Goal: Entertainment & Leisure: Consume media (video, audio)

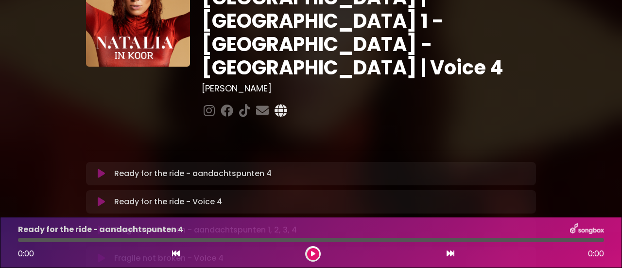
scroll to position [73, 0]
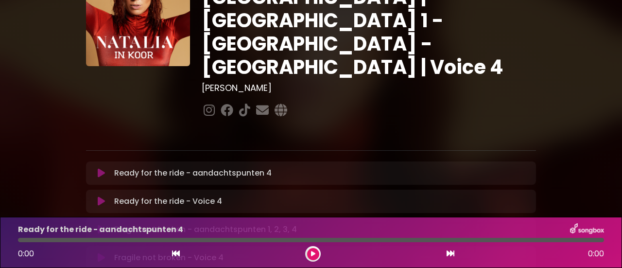
click at [103, 168] on icon at bounding box center [101, 173] width 7 height 10
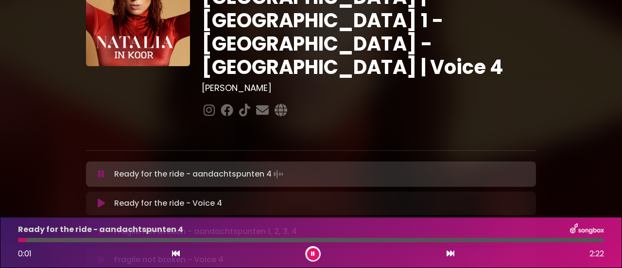
click at [99, 198] on icon at bounding box center [101, 203] width 7 height 10
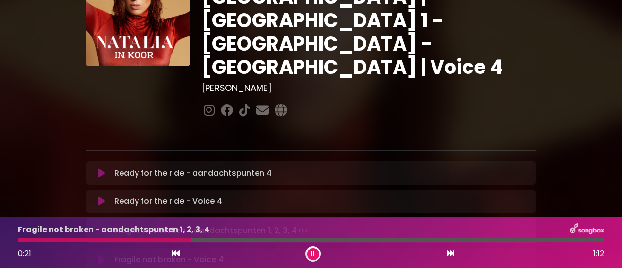
click at [100, 255] on icon at bounding box center [101, 260] width 7 height 10
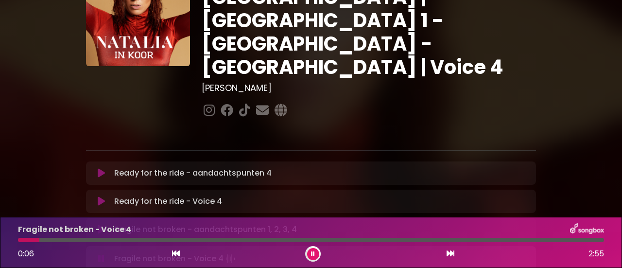
click at [23, 239] on div at bounding box center [28, 240] width 21 height 4
click at [313, 255] on icon at bounding box center [313, 254] width 4 height 6
click at [99, 253] on icon at bounding box center [101, 258] width 7 height 10
click at [176, 252] on icon at bounding box center [176, 253] width 8 height 8
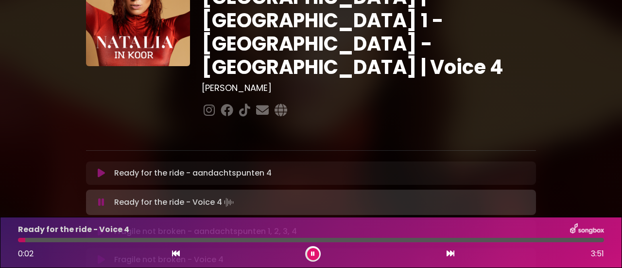
click at [97, 255] on button at bounding box center [101, 260] width 18 height 10
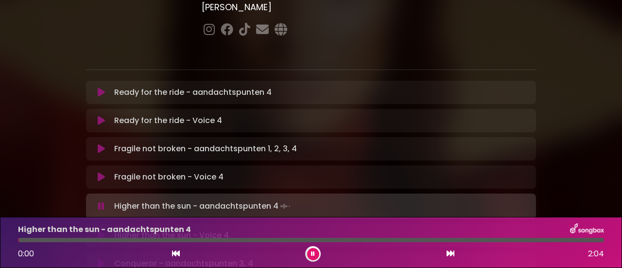
scroll to position [154, 0]
click at [102, 230] on icon at bounding box center [101, 235] width 7 height 10
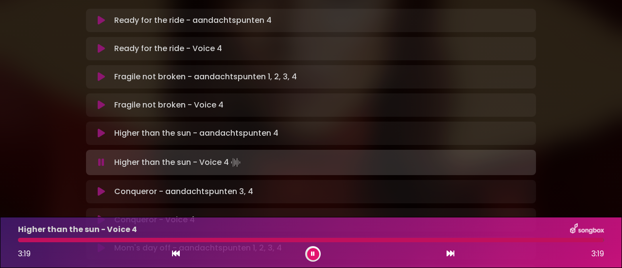
scroll to position [226, 0]
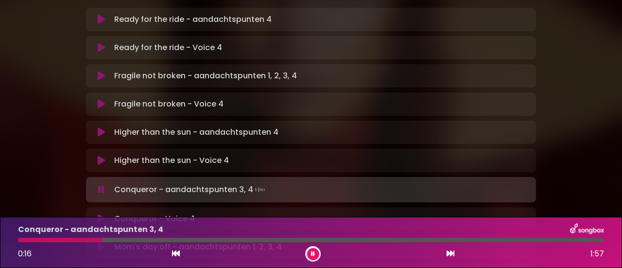
click at [100, 214] on icon at bounding box center [101, 219] width 7 height 10
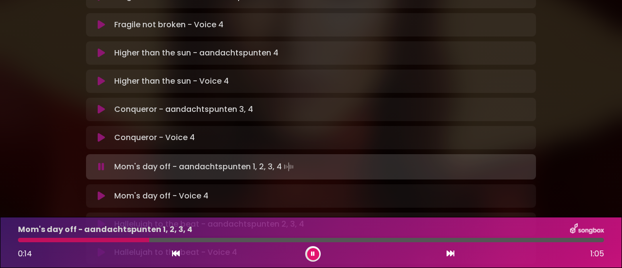
scroll to position [307, 0]
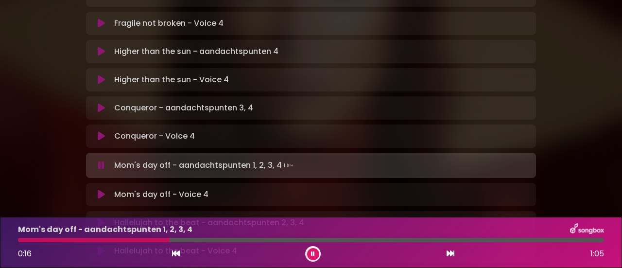
click at [98, 189] on icon at bounding box center [101, 194] width 7 height 10
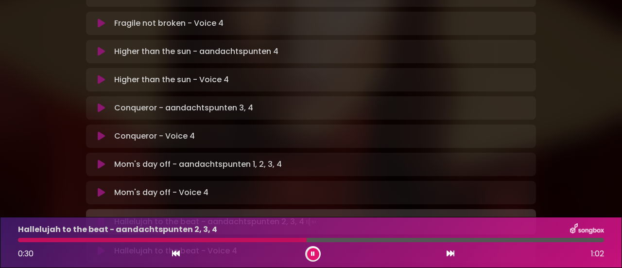
click at [100, 246] on icon at bounding box center [101, 251] width 7 height 10
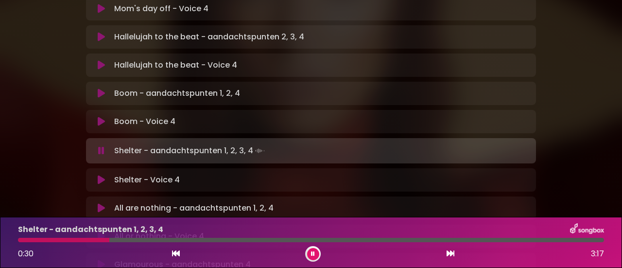
scroll to position [492, 0]
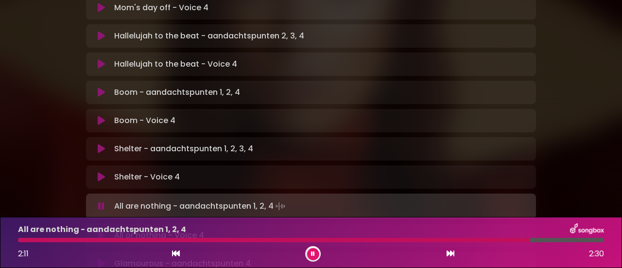
click at [98, 230] on icon at bounding box center [101, 235] width 7 height 10
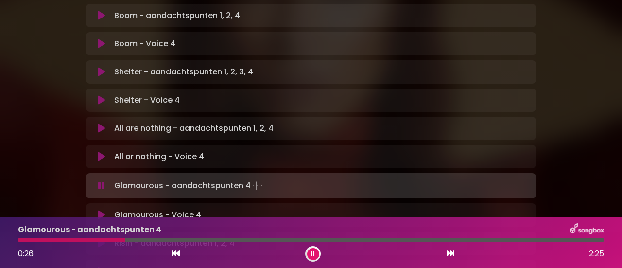
scroll to position [569, 0]
click at [99, 209] on icon at bounding box center [101, 214] width 7 height 10
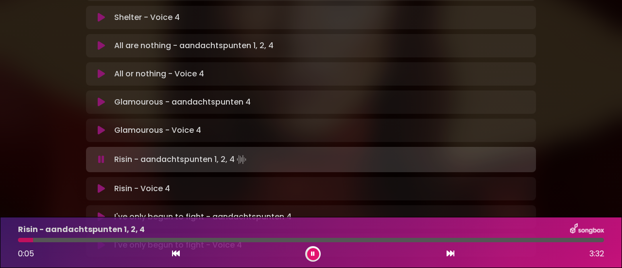
scroll to position [652, 0]
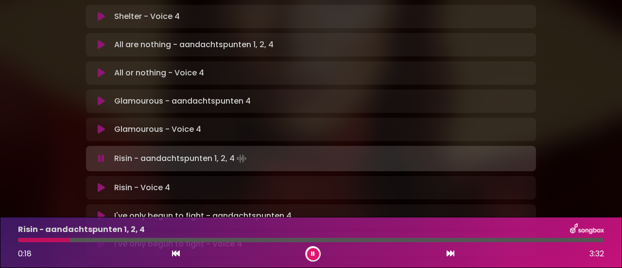
click at [101, 183] on icon at bounding box center [101, 188] width 7 height 10
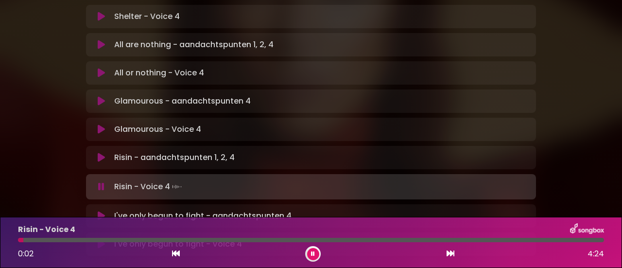
click at [76, 240] on div at bounding box center [311, 240] width 586 height 4
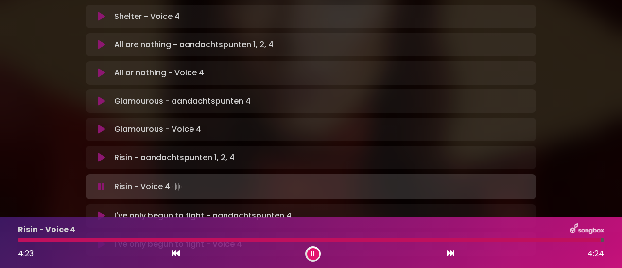
click at [76, 240] on div at bounding box center [309, 240] width 583 height 4
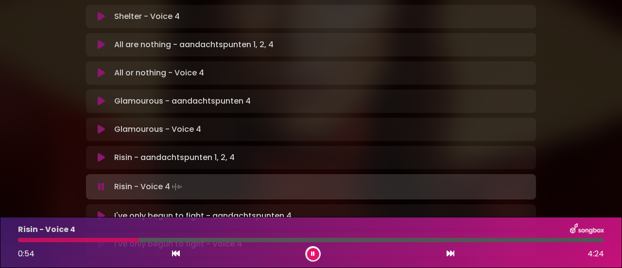
click at [102, 239] on icon at bounding box center [101, 244] width 7 height 10
